Goal: Entertainment & Leisure: Consume media (video, audio)

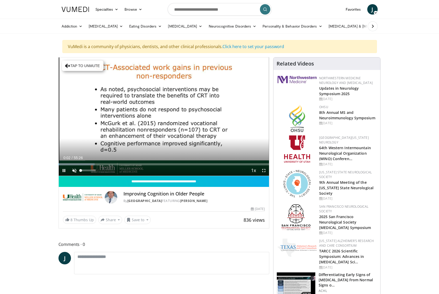
click at [74, 171] on span "Video Player" at bounding box center [74, 170] width 10 height 10
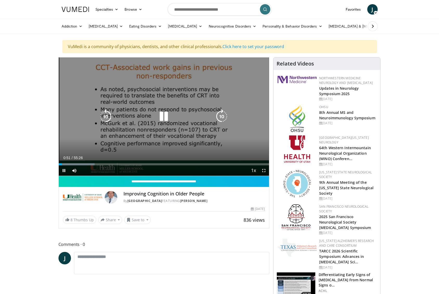
click at [164, 110] on icon "Video Player" at bounding box center [163, 116] width 15 height 15
click at [160, 117] on icon "Video Player" at bounding box center [163, 116] width 15 height 15
click at [257, 142] on div "10 seconds Tap to unmute" at bounding box center [164, 116] width 211 height 118
click at [241, 144] on div "10 seconds Tap to unmute" at bounding box center [164, 116] width 211 height 118
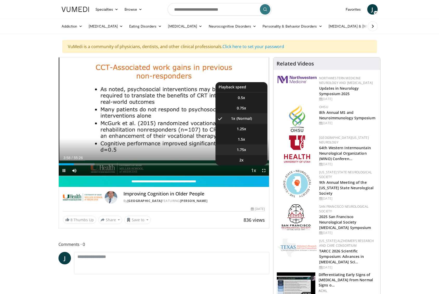
click at [239, 153] on li "1.75x" at bounding box center [241, 150] width 52 height 10
click at [256, 170] on span "Video Player" at bounding box center [253, 171] width 7 height 10
click at [242, 117] on li "1x" at bounding box center [241, 118] width 52 height 10
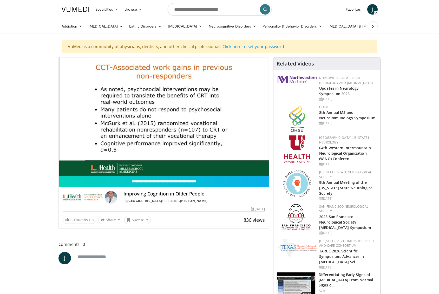
click at [253, 170] on button "Playback Rate" at bounding box center [253, 170] width 10 height 10
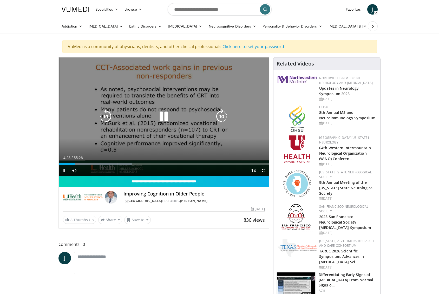
click at [214, 120] on div "Video Player" at bounding box center [164, 116] width 126 height 10
drag, startPoint x: 163, startPoint y: 119, endPoint x: 166, endPoint y: 118, distance: 3.0
click at [164, 119] on icon "Video Player" at bounding box center [163, 116] width 15 height 15
